Goal: Task Accomplishment & Management: Manage account settings

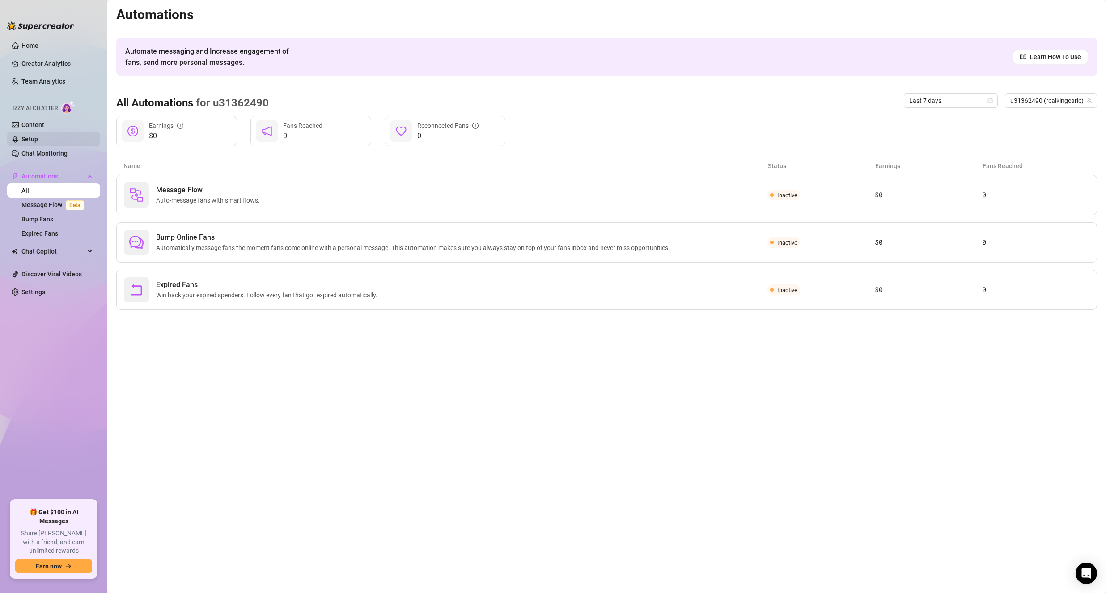
click at [38, 139] on link "Setup" at bounding box center [29, 139] width 17 height 7
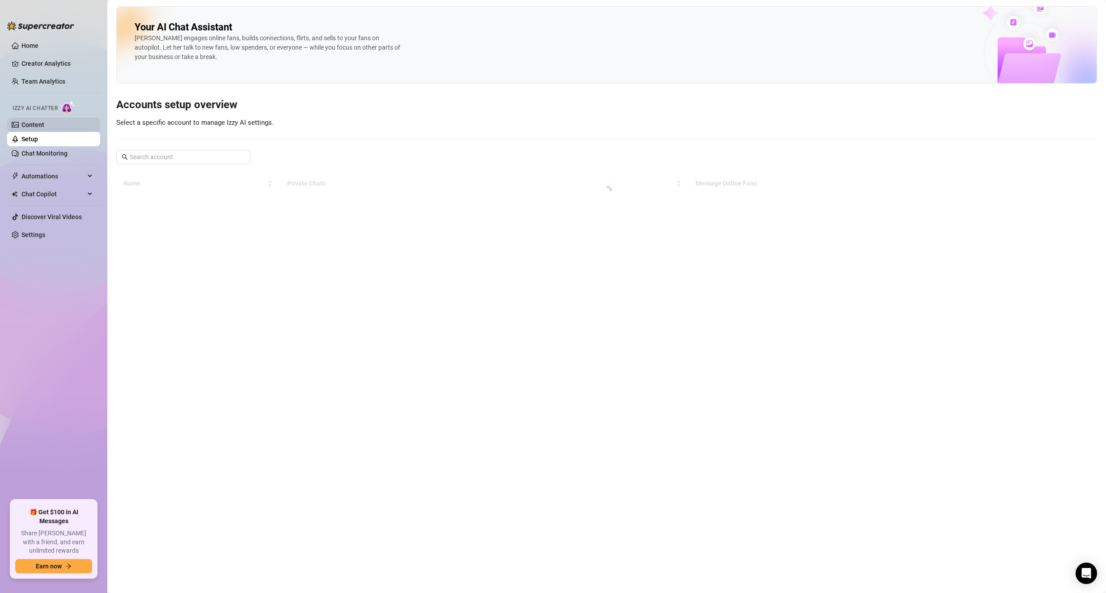
click at [44, 126] on link "Content" at bounding box center [32, 124] width 23 height 7
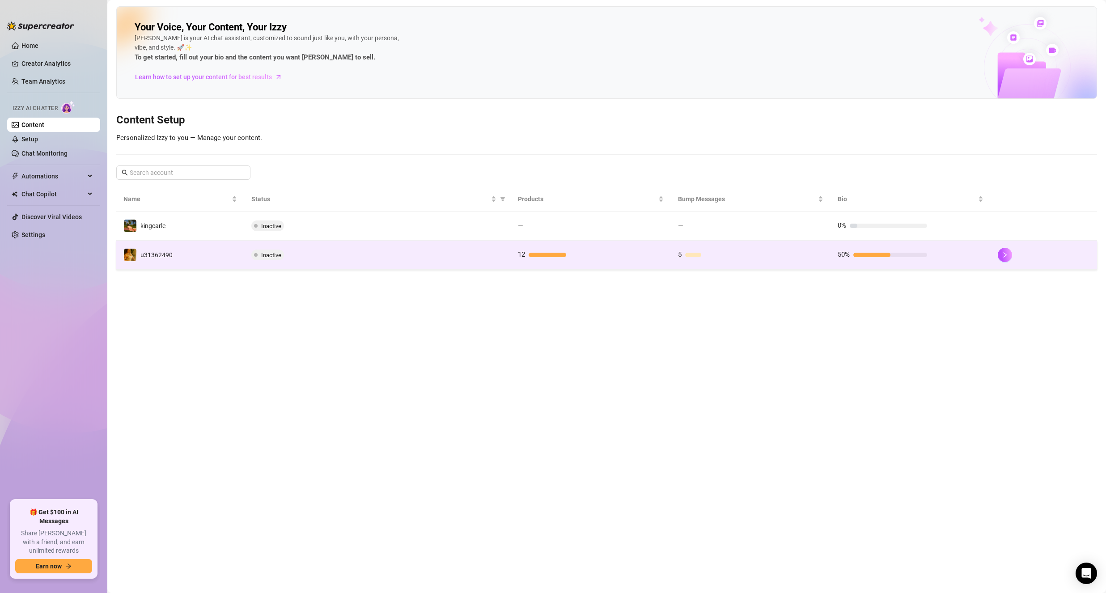
click at [326, 254] on div "Inactive" at bounding box center [377, 255] width 252 height 11
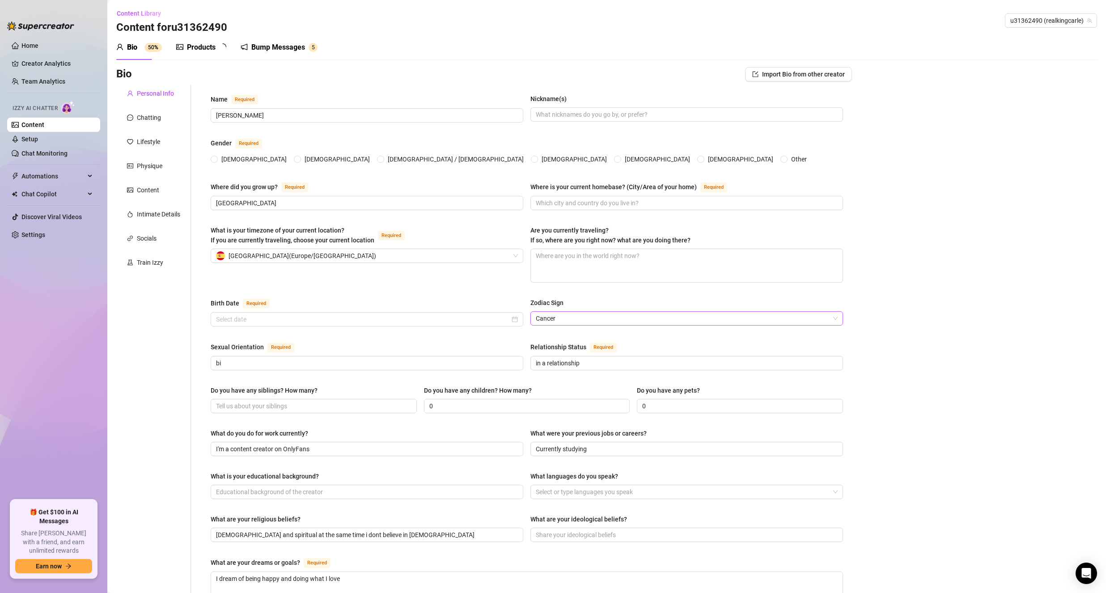
radio input "true"
type input "[DATE]"
click at [35, 150] on link "Chat Monitoring" at bounding box center [44, 153] width 46 height 7
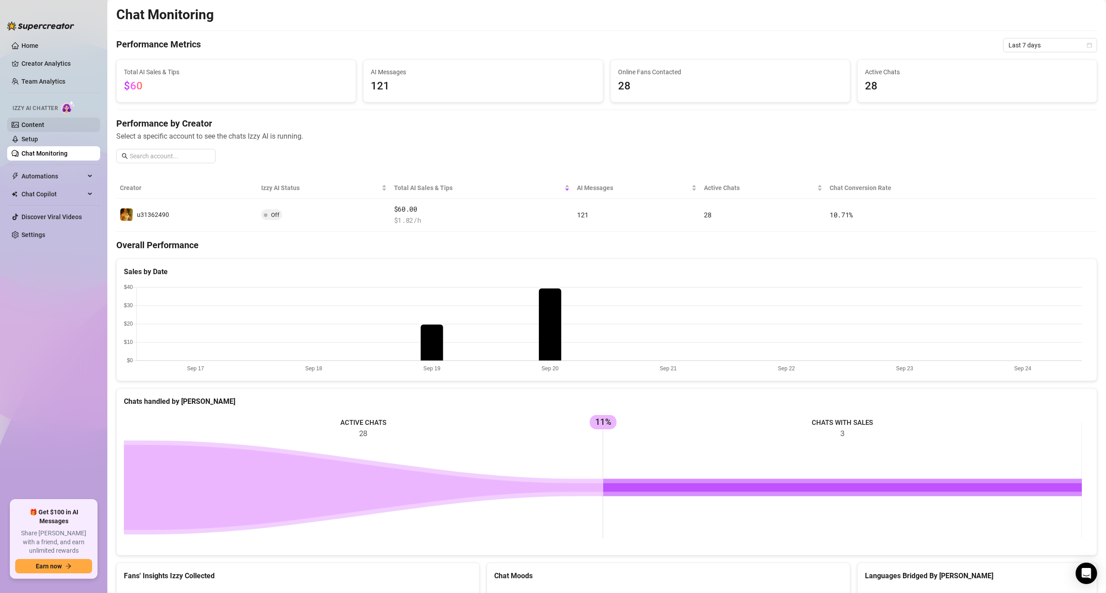
click at [40, 127] on link "Content" at bounding box center [32, 124] width 23 height 7
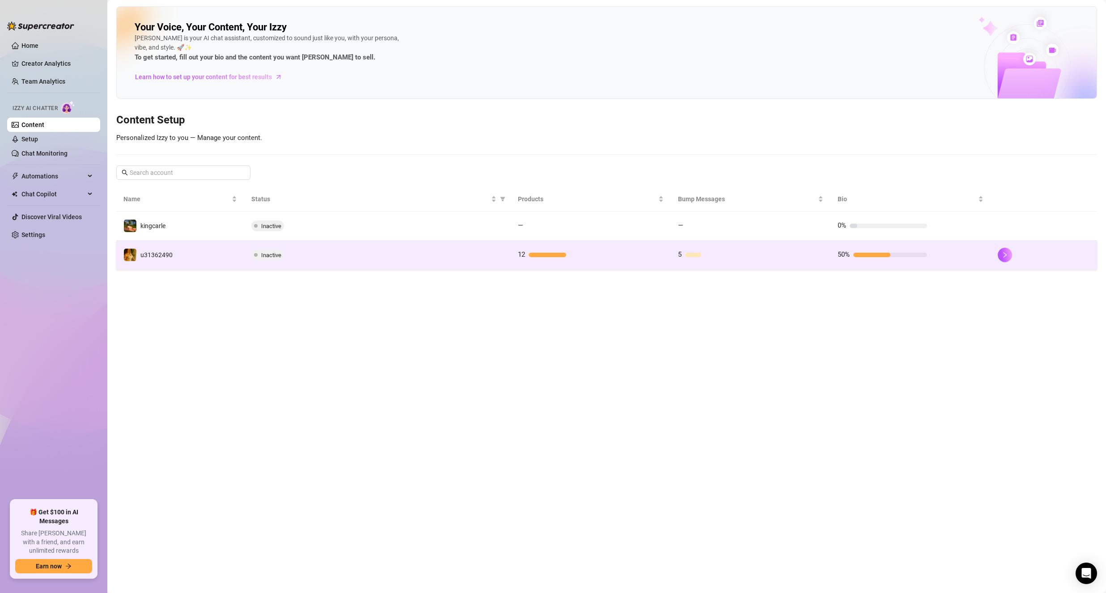
click at [596, 247] on td "12" at bounding box center [591, 255] width 160 height 29
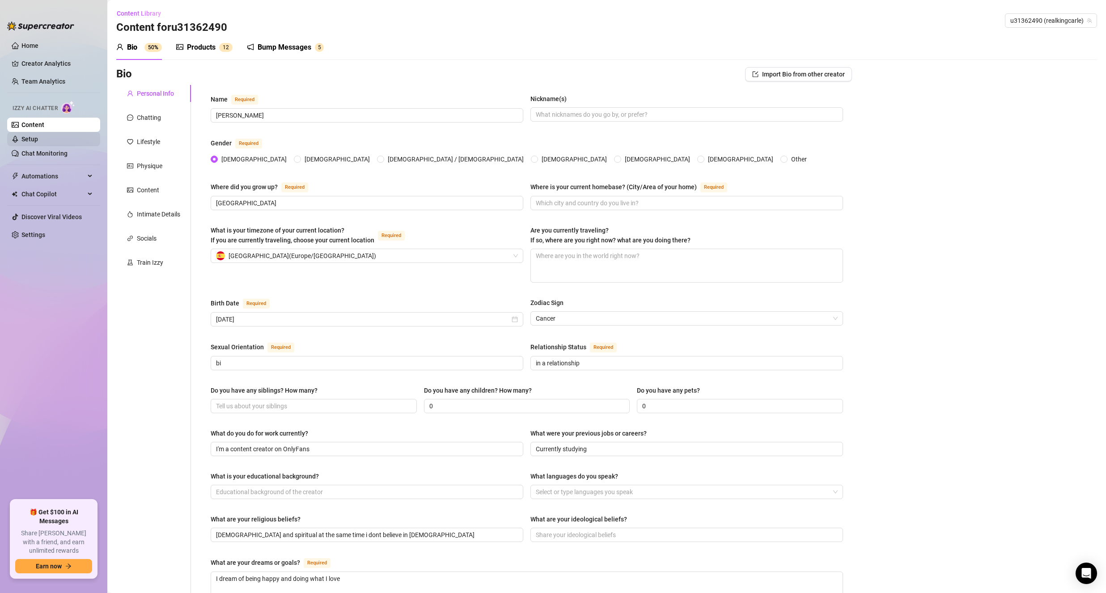
click at [38, 143] on link "Setup" at bounding box center [29, 139] width 17 height 7
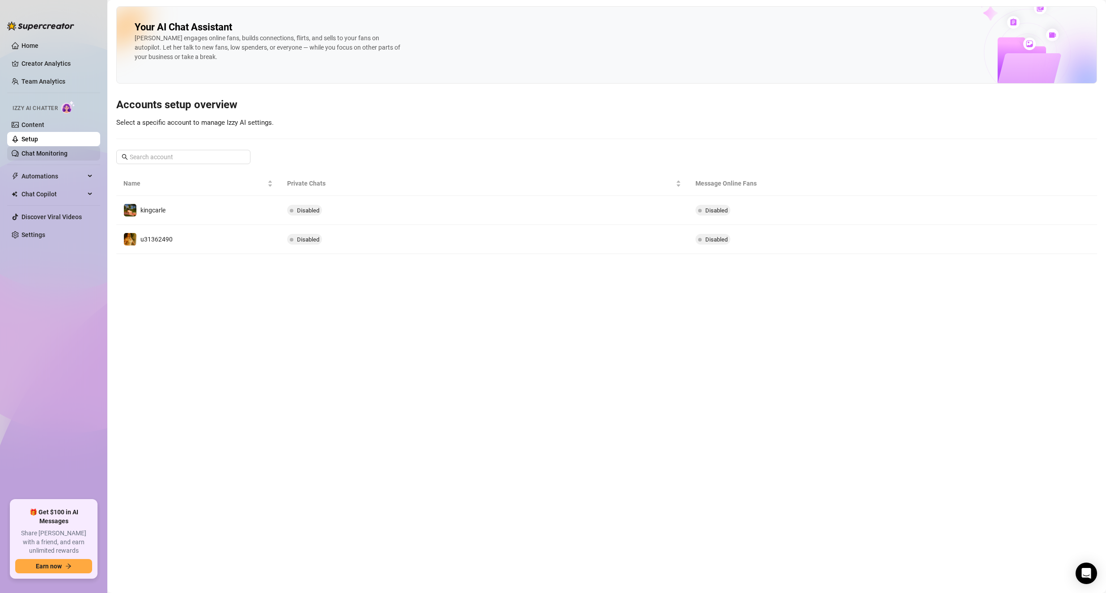
click at [68, 155] on link "Chat Monitoring" at bounding box center [44, 153] width 46 height 7
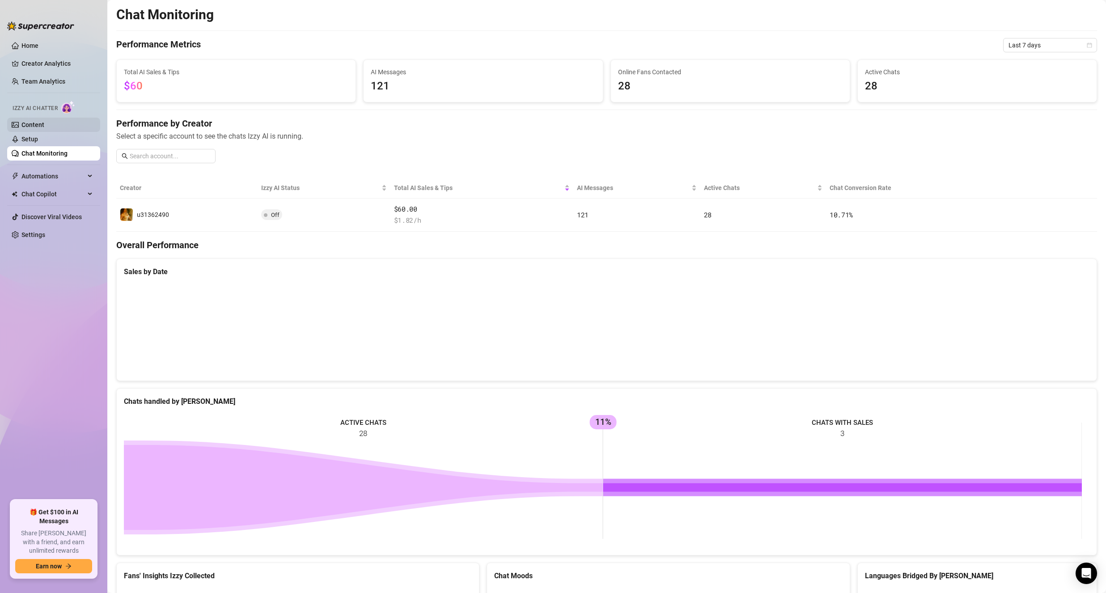
click at [38, 123] on link "Content" at bounding box center [32, 124] width 23 height 7
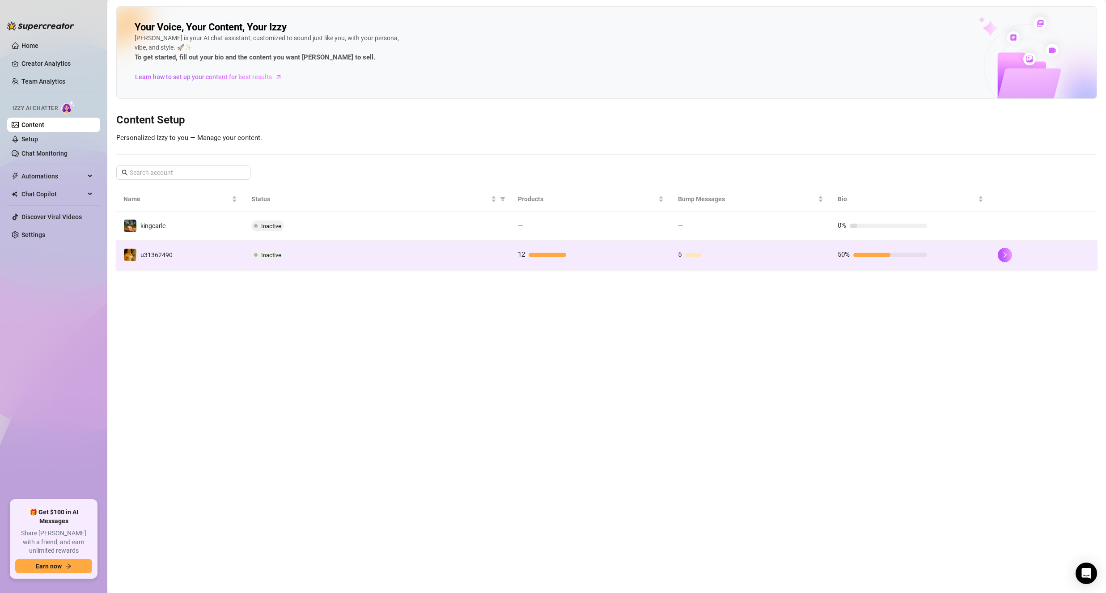
click at [383, 266] on td "Inactive" at bounding box center [377, 255] width 267 height 29
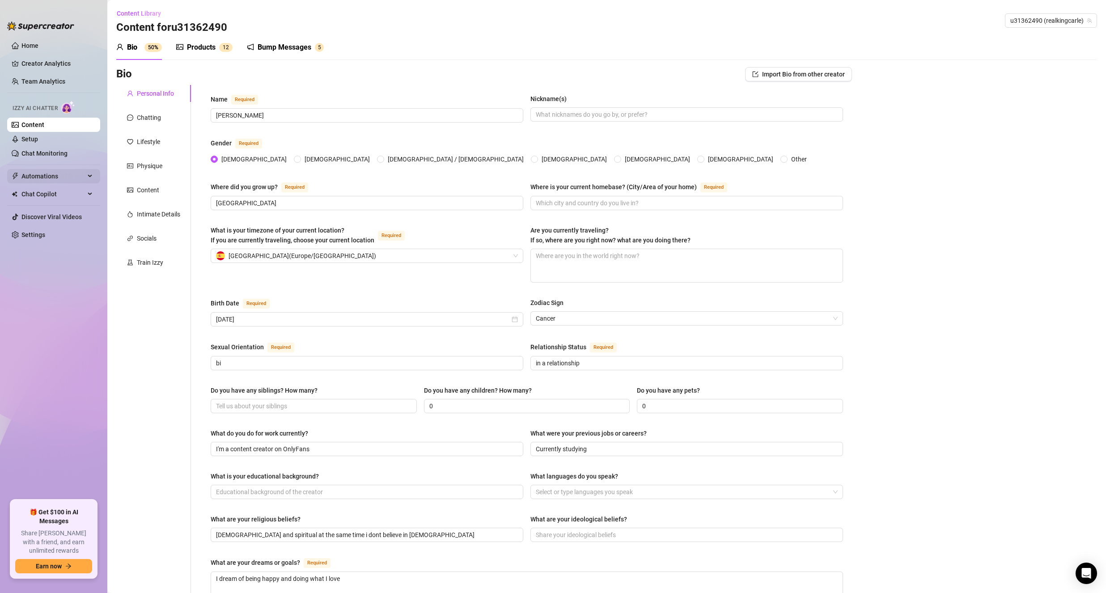
click at [39, 175] on span "Automations" at bounding box center [53, 176] width 64 height 14
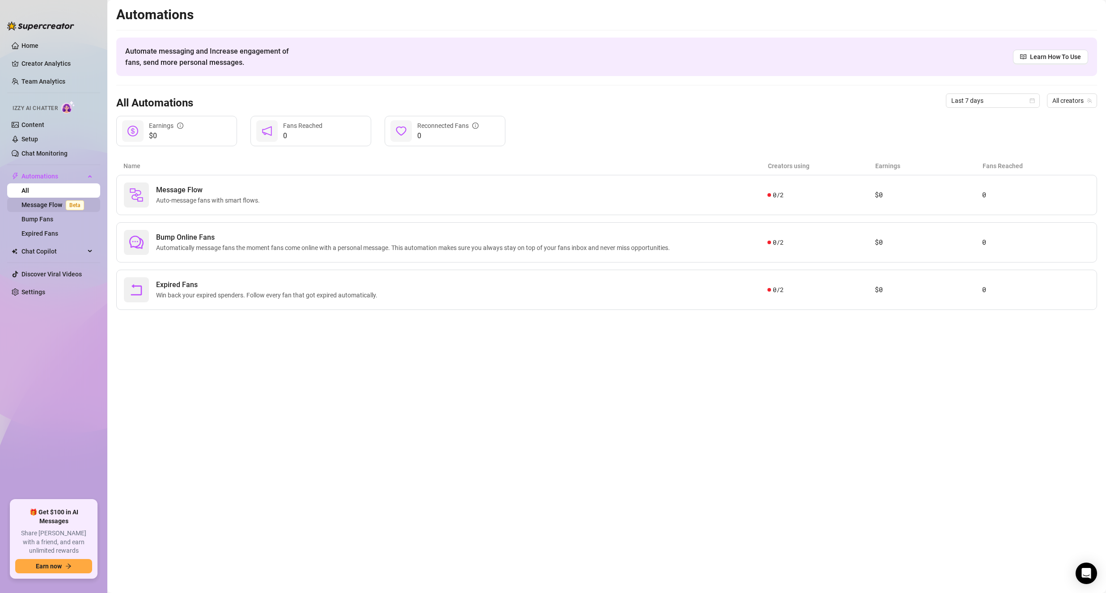
drag, startPoint x: 40, startPoint y: 214, endPoint x: 43, endPoint y: 201, distance: 13.0
click at [40, 216] on link "Bump Fans" at bounding box center [37, 219] width 32 height 7
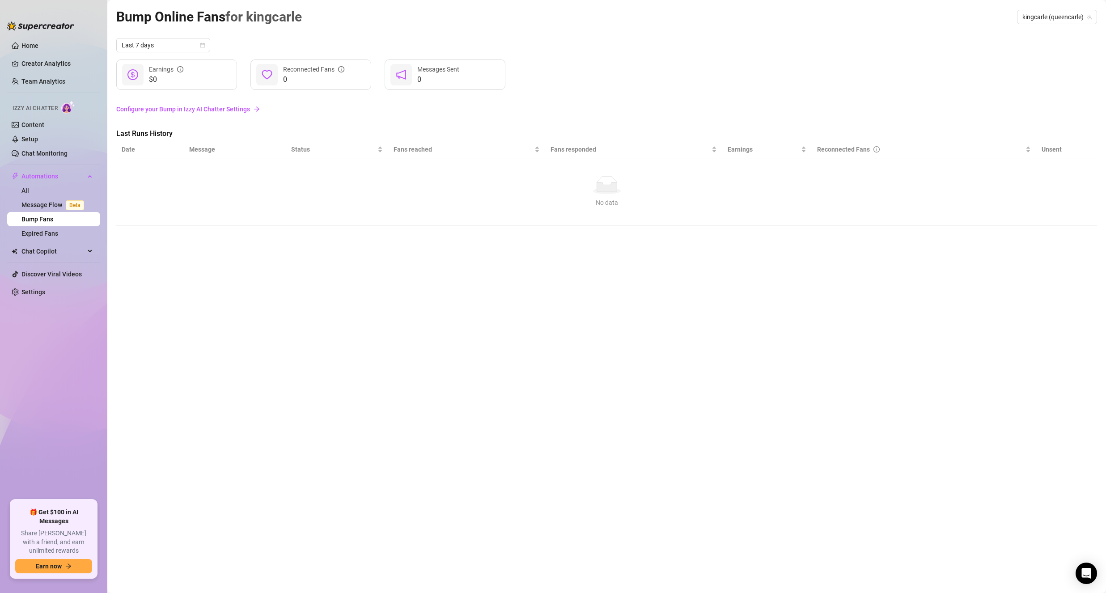
click at [248, 105] on link "Configure your Bump in Izzy AI Chatter Settings" at bounding box center [606, 109] width 981 height 10
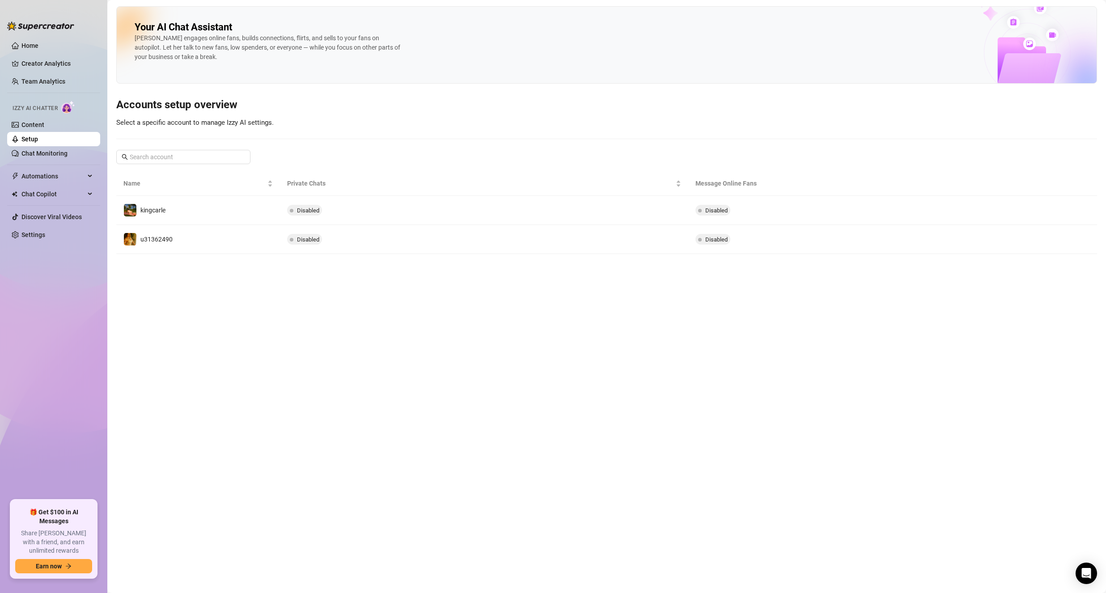
click at [416, 41] on div "Your AI Chat Assistant [PERSON_NAME] engages online fans, builds connections, f…" at bounding box center [606, 44] width 981 height 77
drag, startPoint x: 360, startPoint y: 51, endPoint x: 467, endPoint y: 171, distance: 161.3
click at [360, 51] on div "[PERSON_NAME] engages online fans, builds connections, flirts, and sells to you…" at bounding box center [269, 48] width 268 height 28
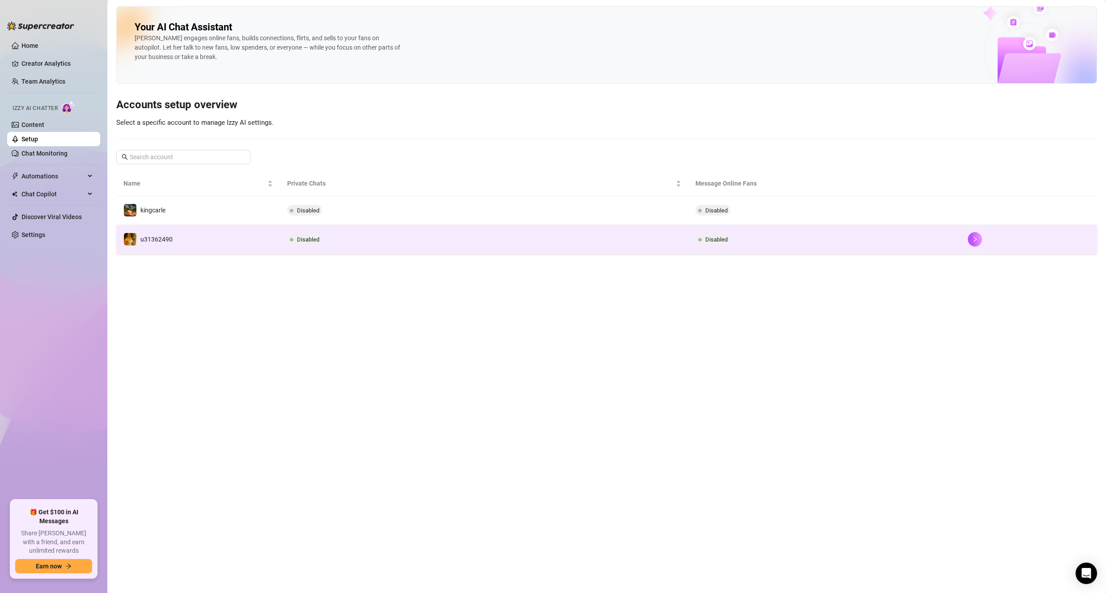
click at [577, 235] on td "Disabled" at bounding box center [484, 239] width 409 height 29
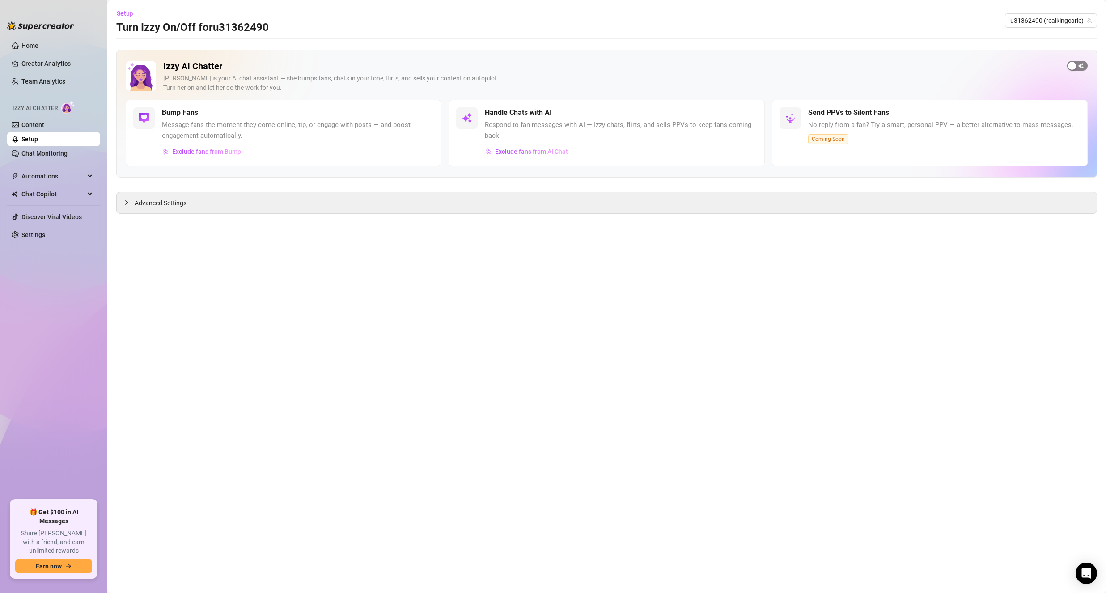
click at [1073, 64] on div "button" at bounding box center [1072, 66] width 8 height 8
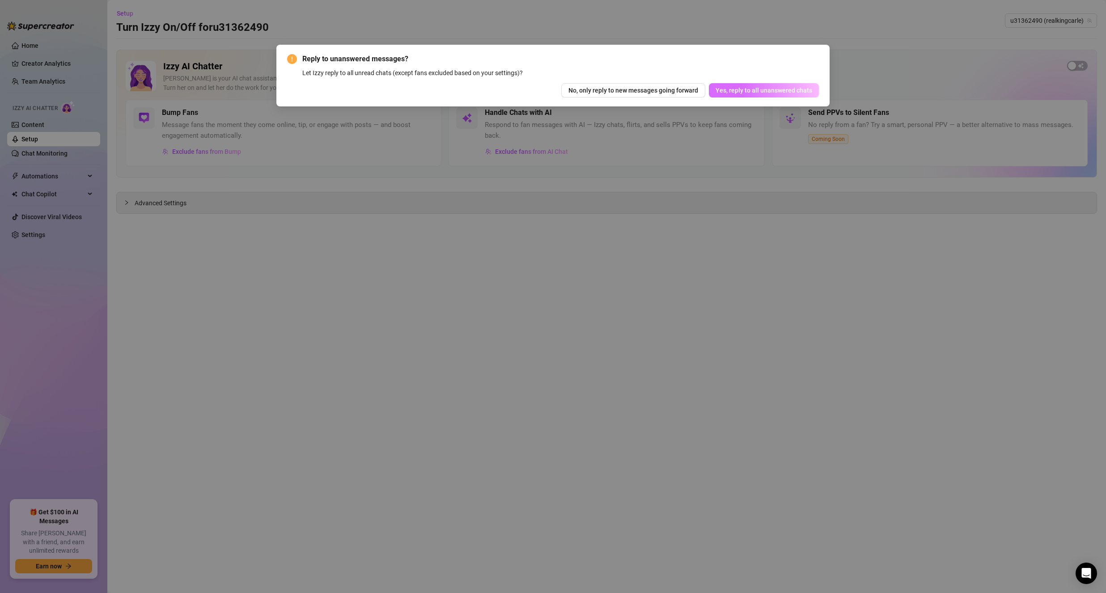
click at [771, 88] on span "Yes, reply to all unanswered chats" at bounding box center [764, 90] width 97 height 7
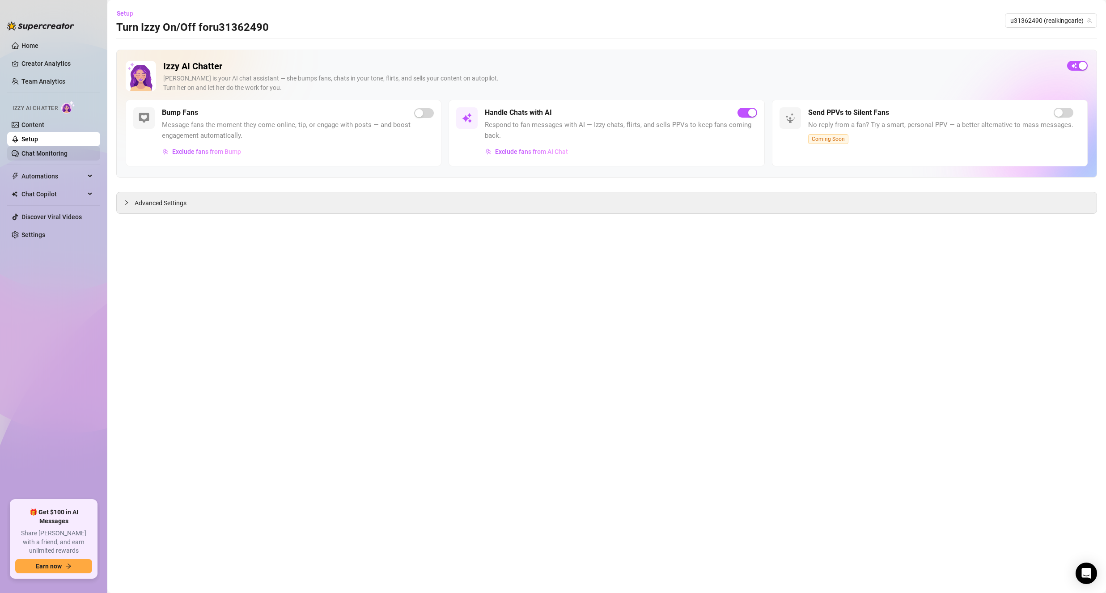
click at [56, 150] on link "Chat Monitoring" at bounding box center [44, 153] width 46 height 7
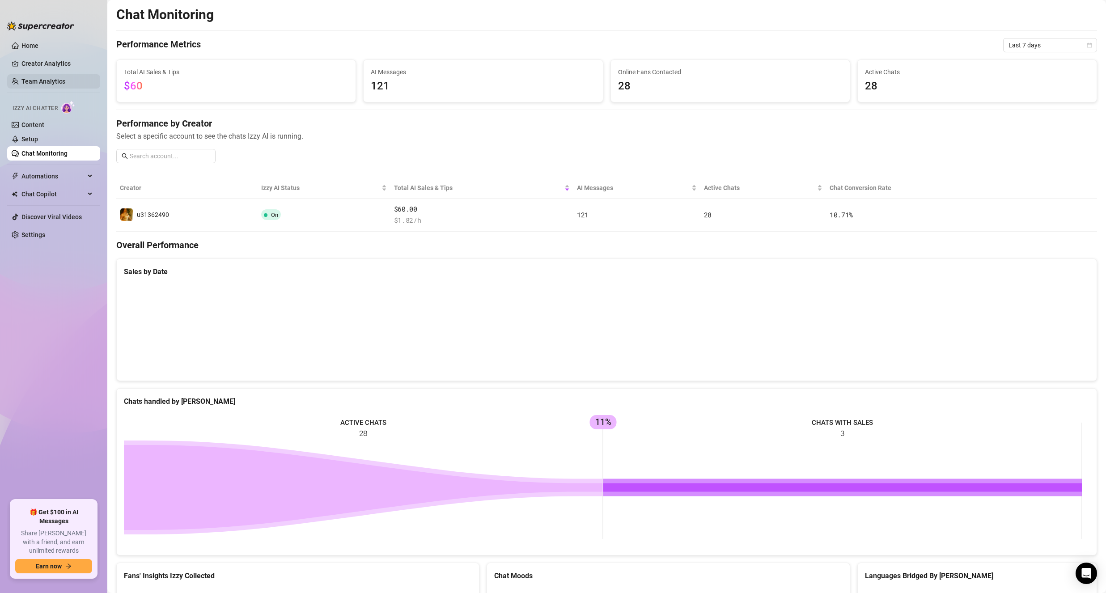
click at [42, 80] on link "Team Analytics" at bounding box center [43, 81] width 44 height 7
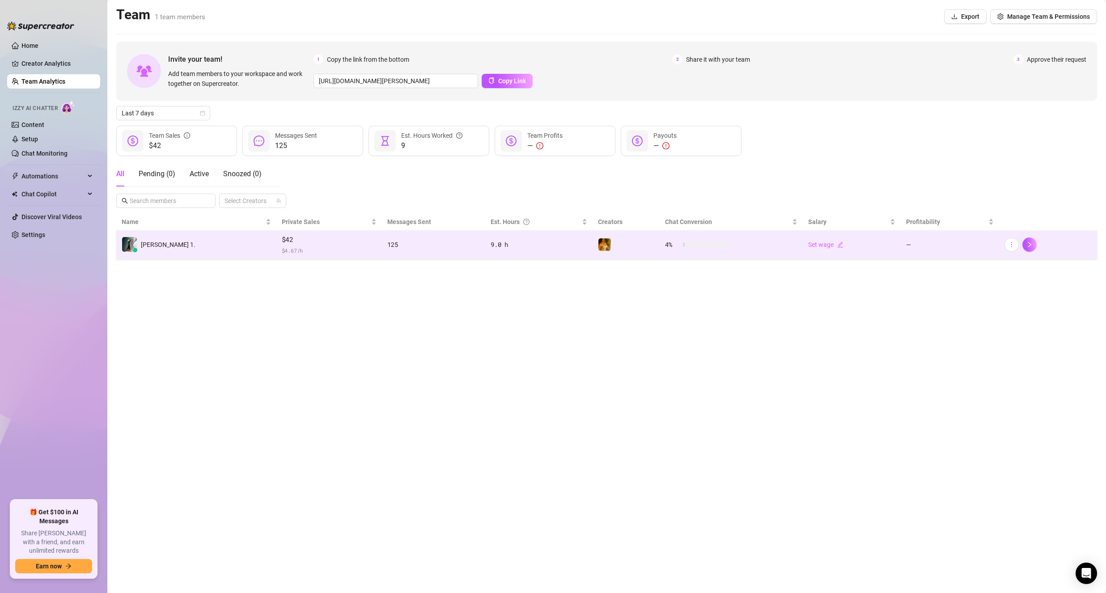
click at [351, 238] on td "$42 $ 4.67 /h" at bounding box center [329, 245] width 106 height 28
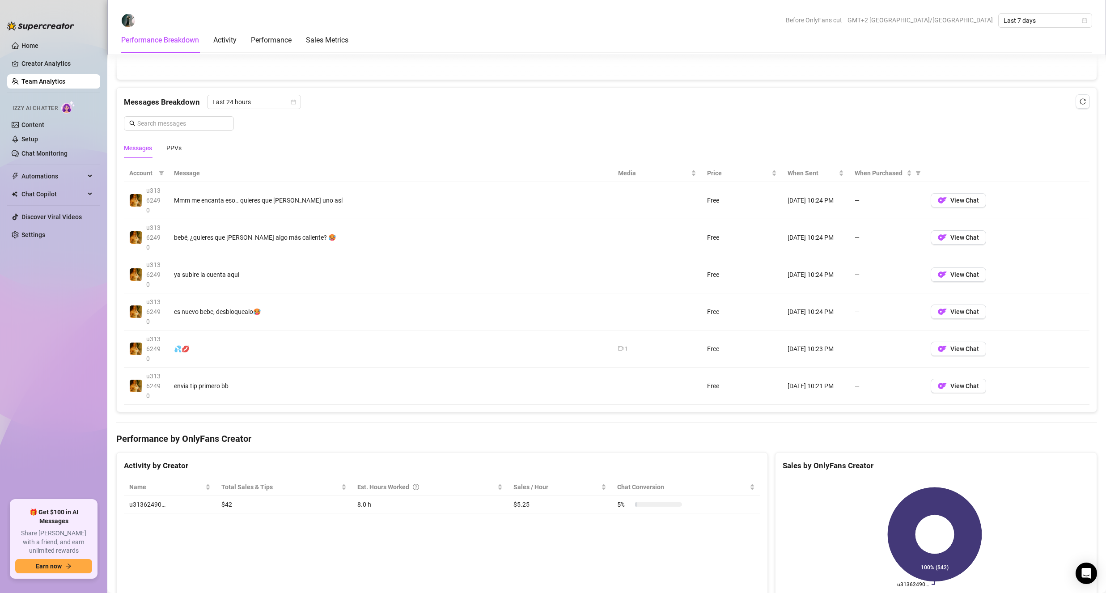
scroll to position [581, 0]
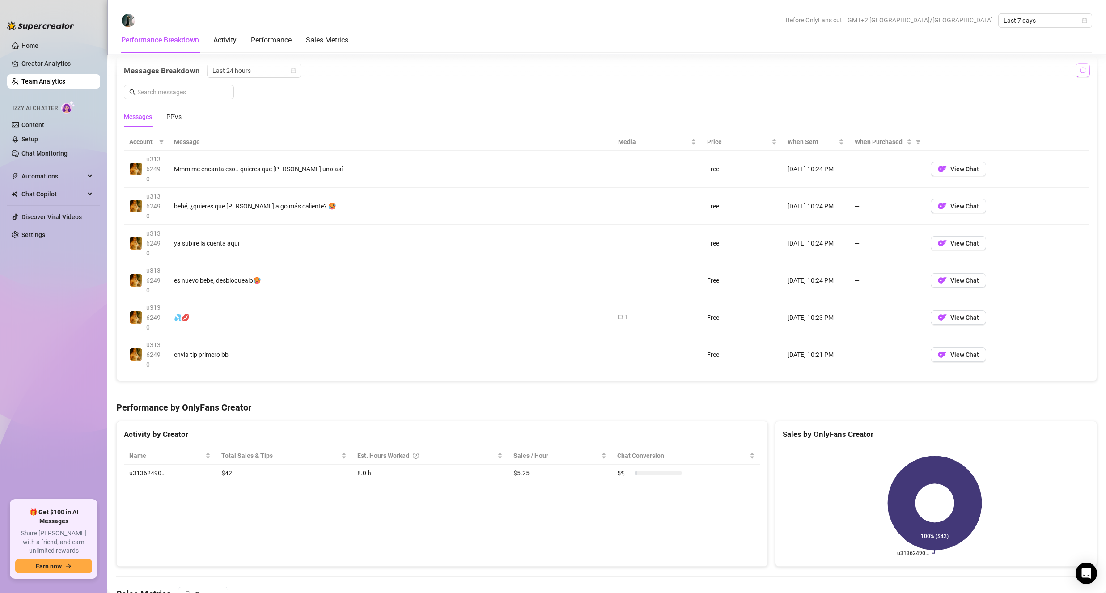
click at [1080, 70] on icon "reload" at bounding box center [1083, 70] width 6 height 6
click at [155, 141] on span "Account" at bounding box center [142, 142] width 26 height 10
click at [162, 139] on icon "filter" at bounding box center [161, 141] width 5 height 5
click at [180, 140] on th "Message" at bounding box center [391, 141] width 444 height 17
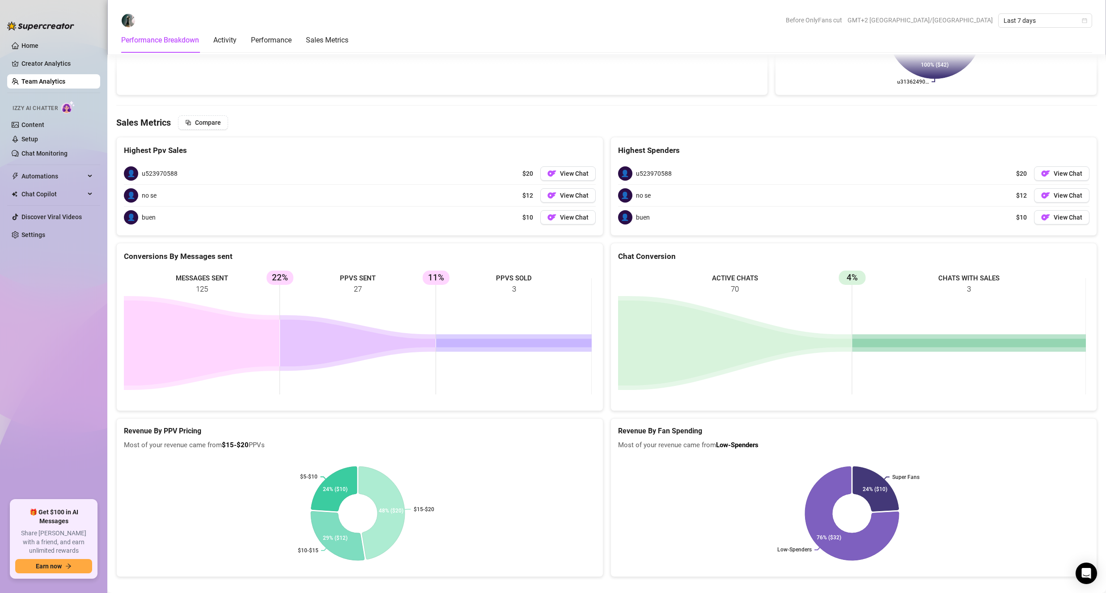
scroll to position [1064, 0]
